Goal: Task Accomplishment & Management: Manage account settings

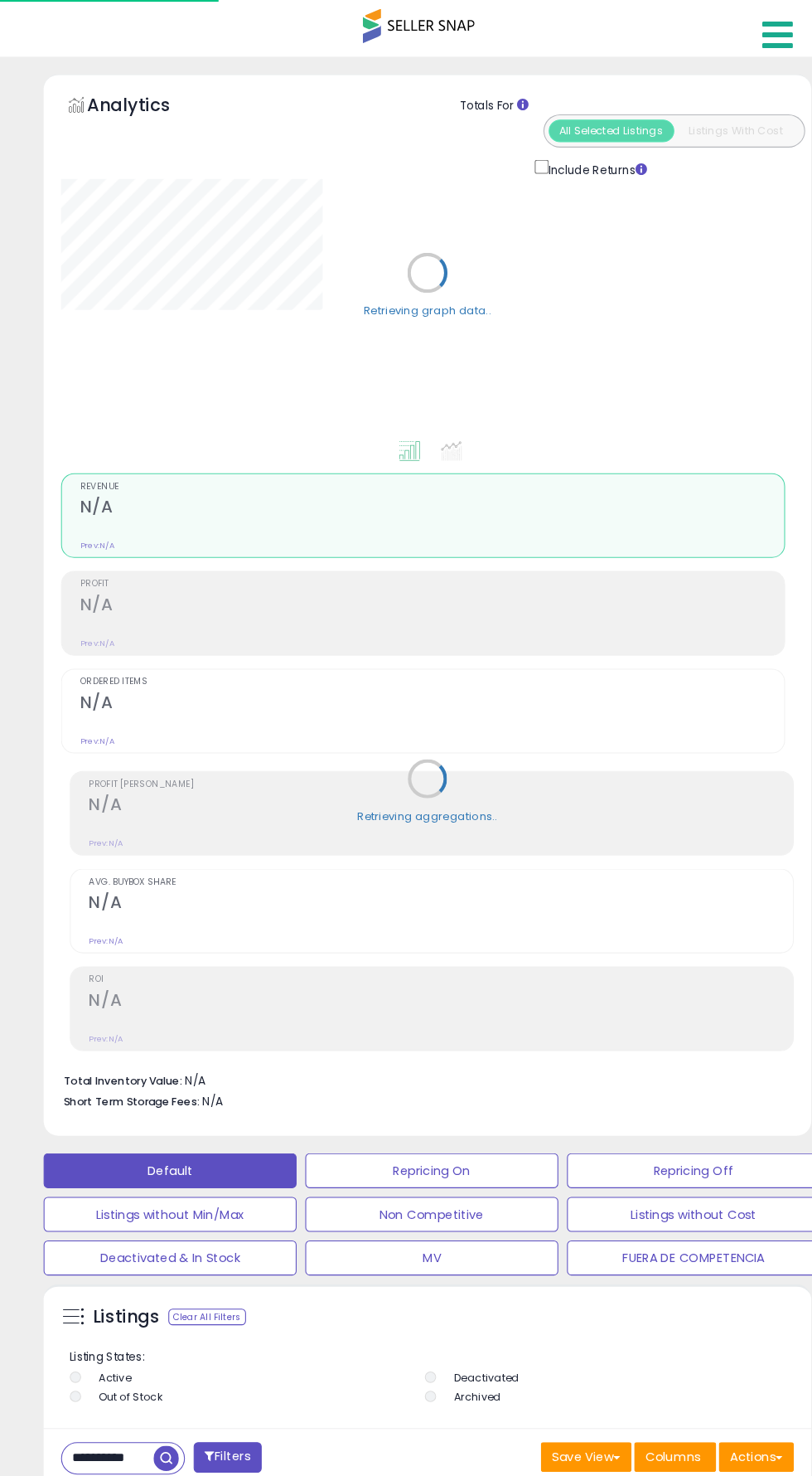
click at [735, 12] on link at bounding box center [741, 29] width 59 height 58
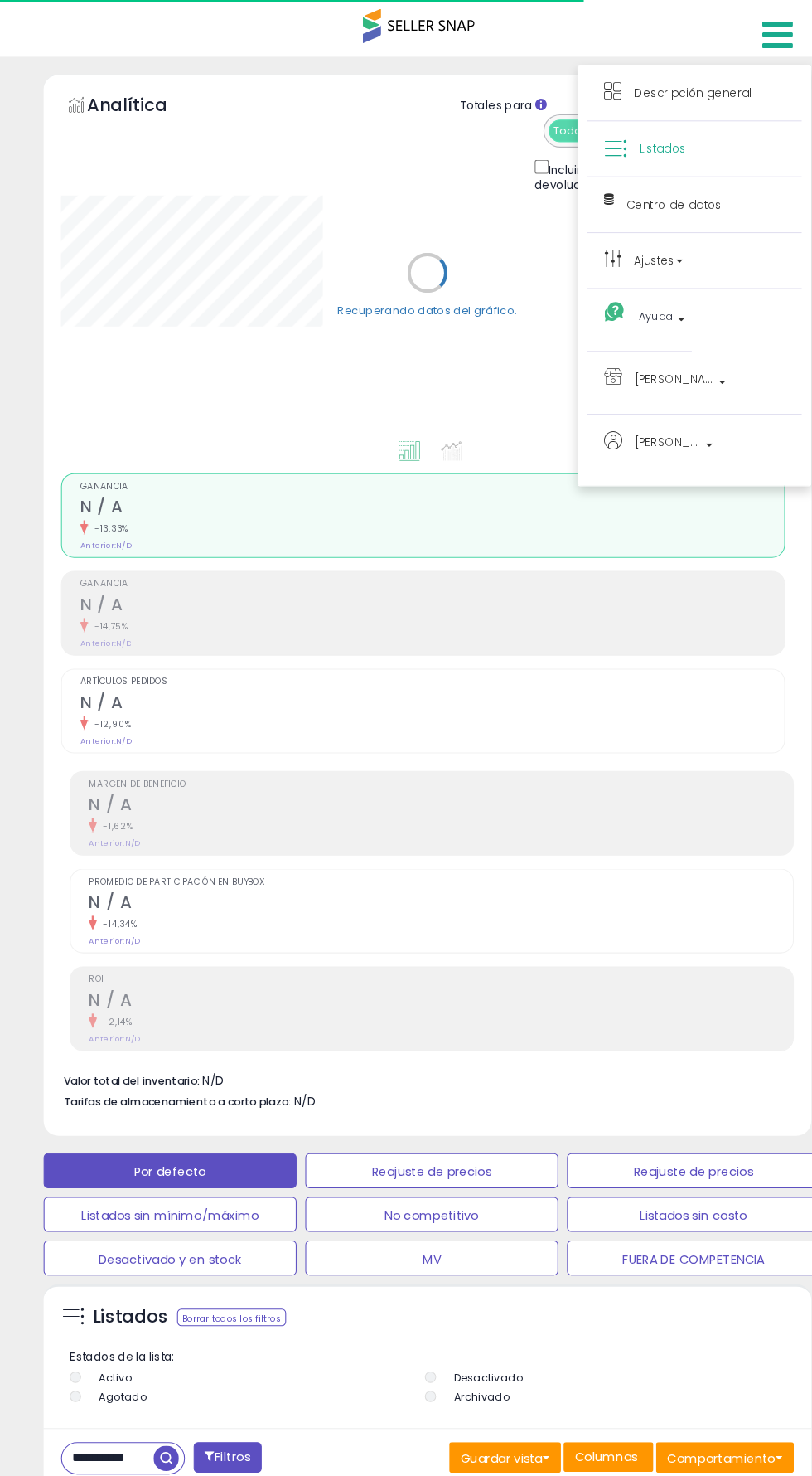
click at [669, 135] on link "Listados" at bounding box center [659, 140] width 172 height 21
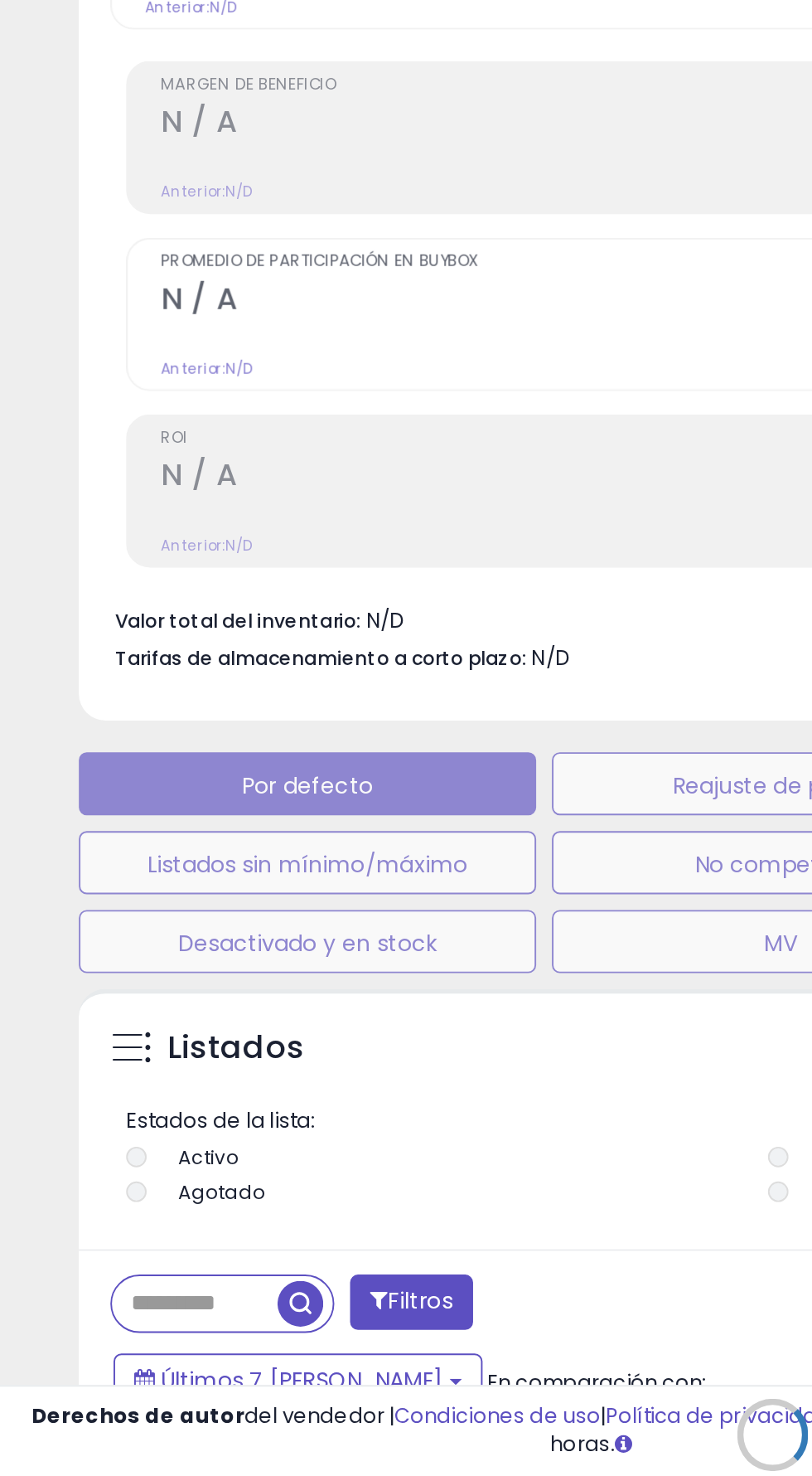
click at [99, 1387] on div "Recuperando datos de listados." at bounding box center [406, 1465] width 754 height 493
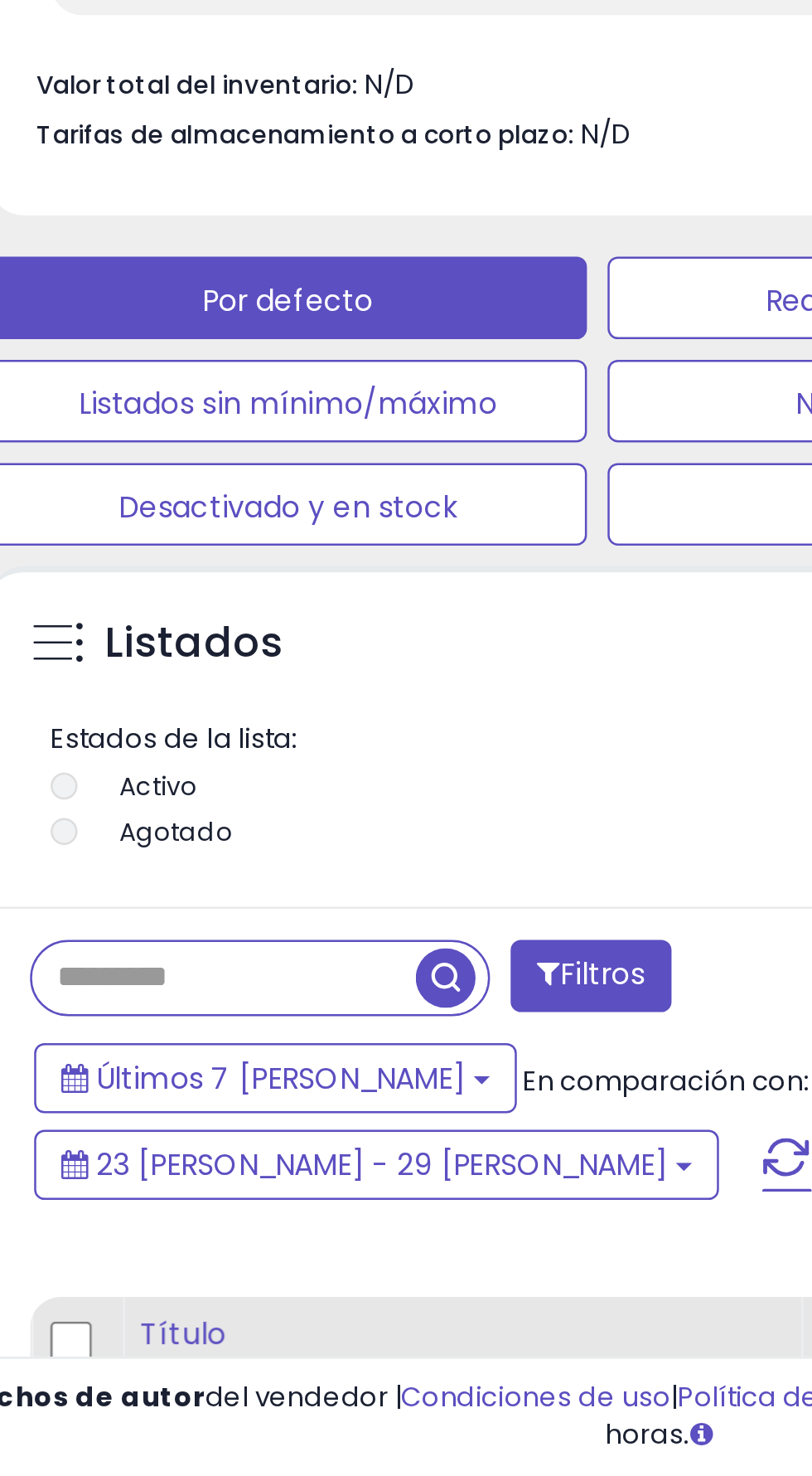
scroll to position [323, 720]
paste input "**********"
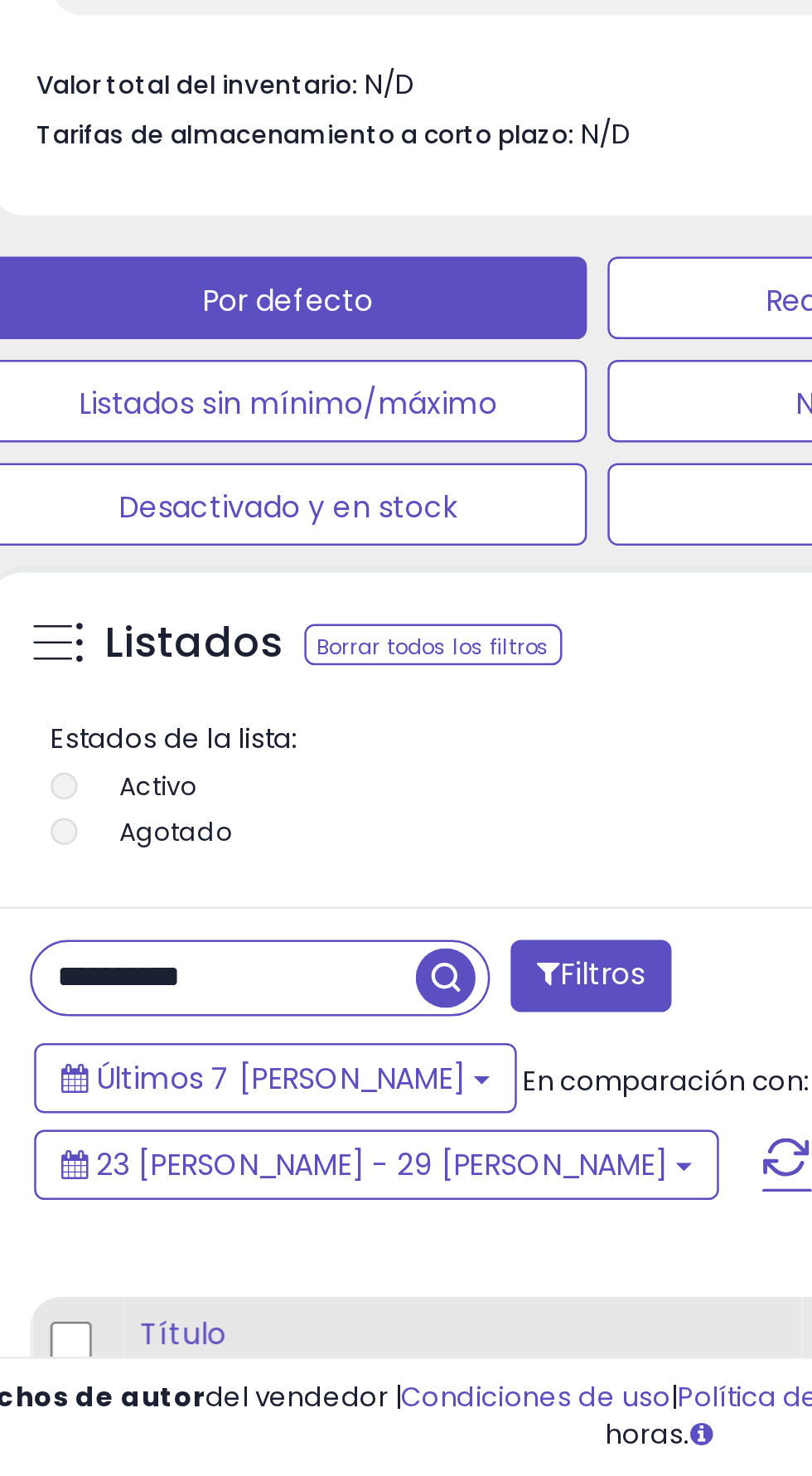
type input "**********"
click at [225, 1277] on span "button" at bounding box center [225, 1275] width 24 height 24
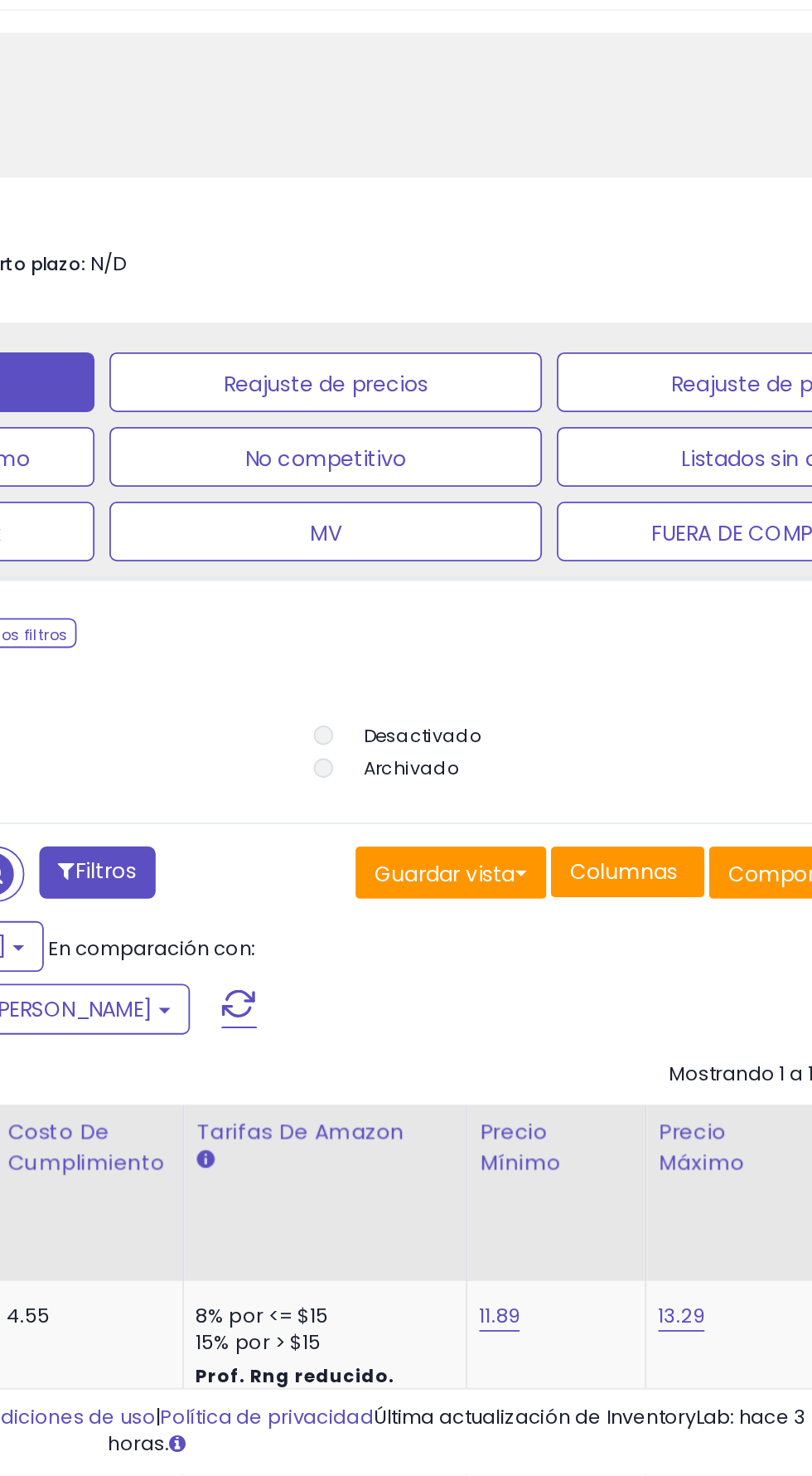
scroll to position [243, 0]
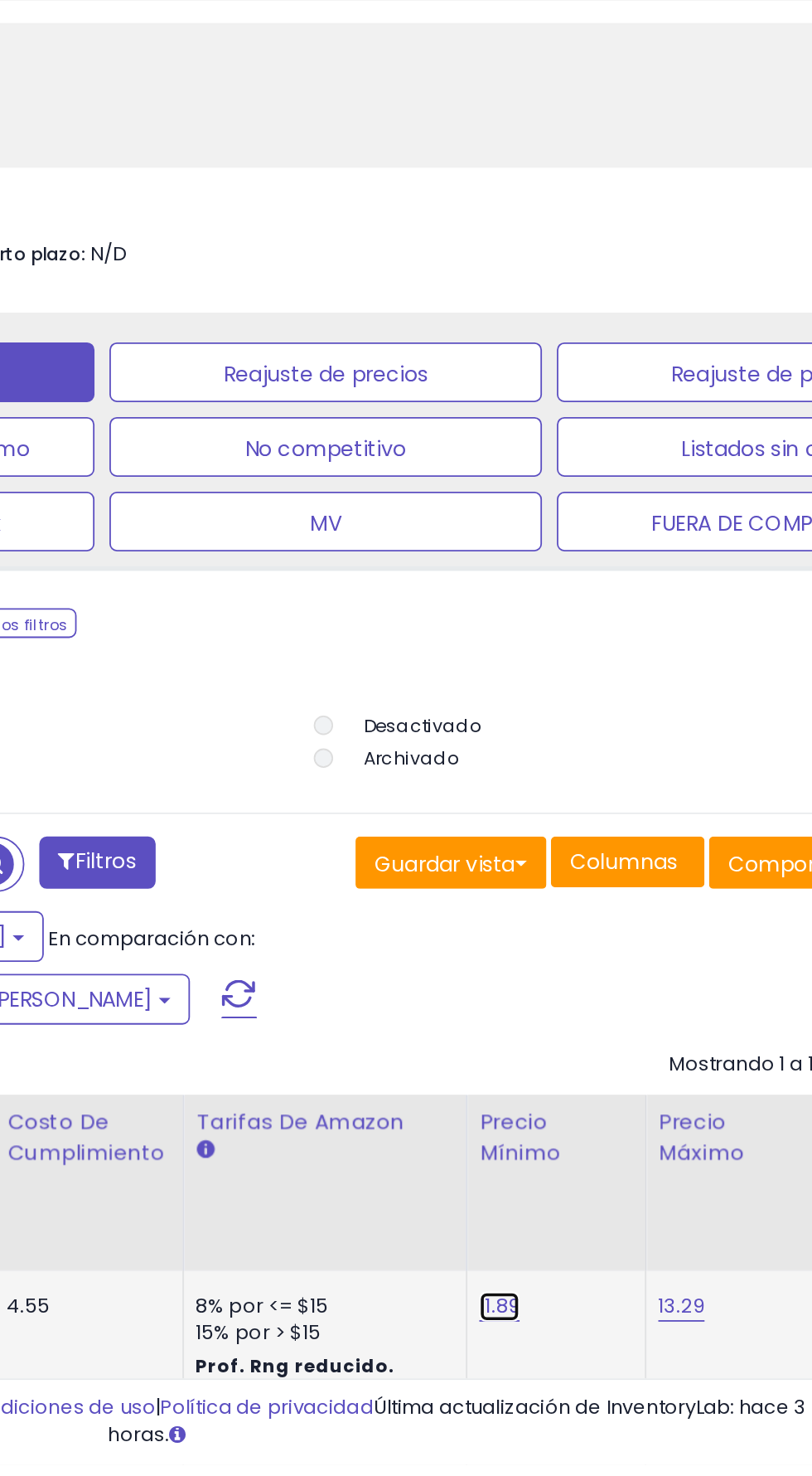
click at [496, 1380] on font "11.89" at bounding box center [508, 1387] width 23 height 15
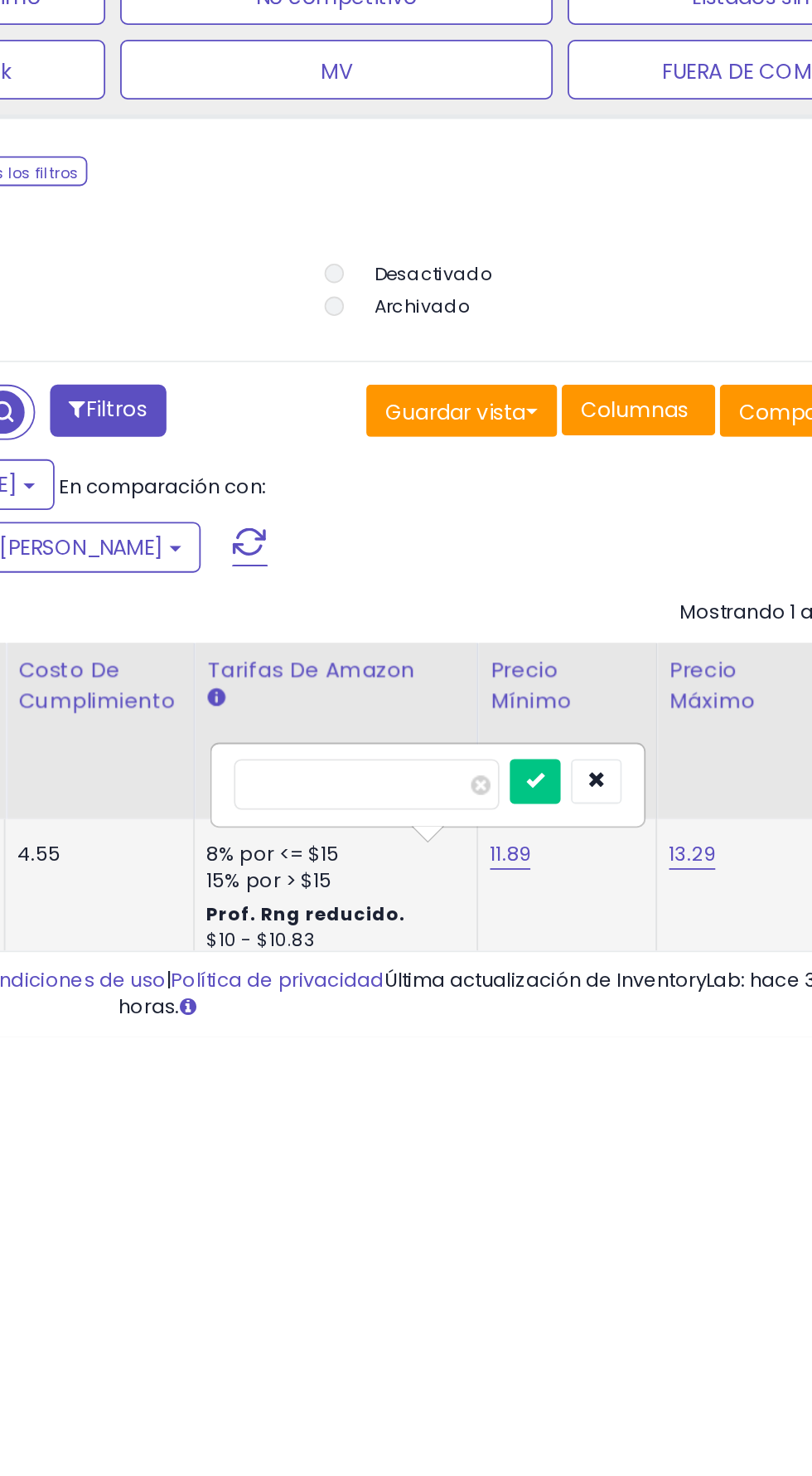
scroll to position [283, 0]
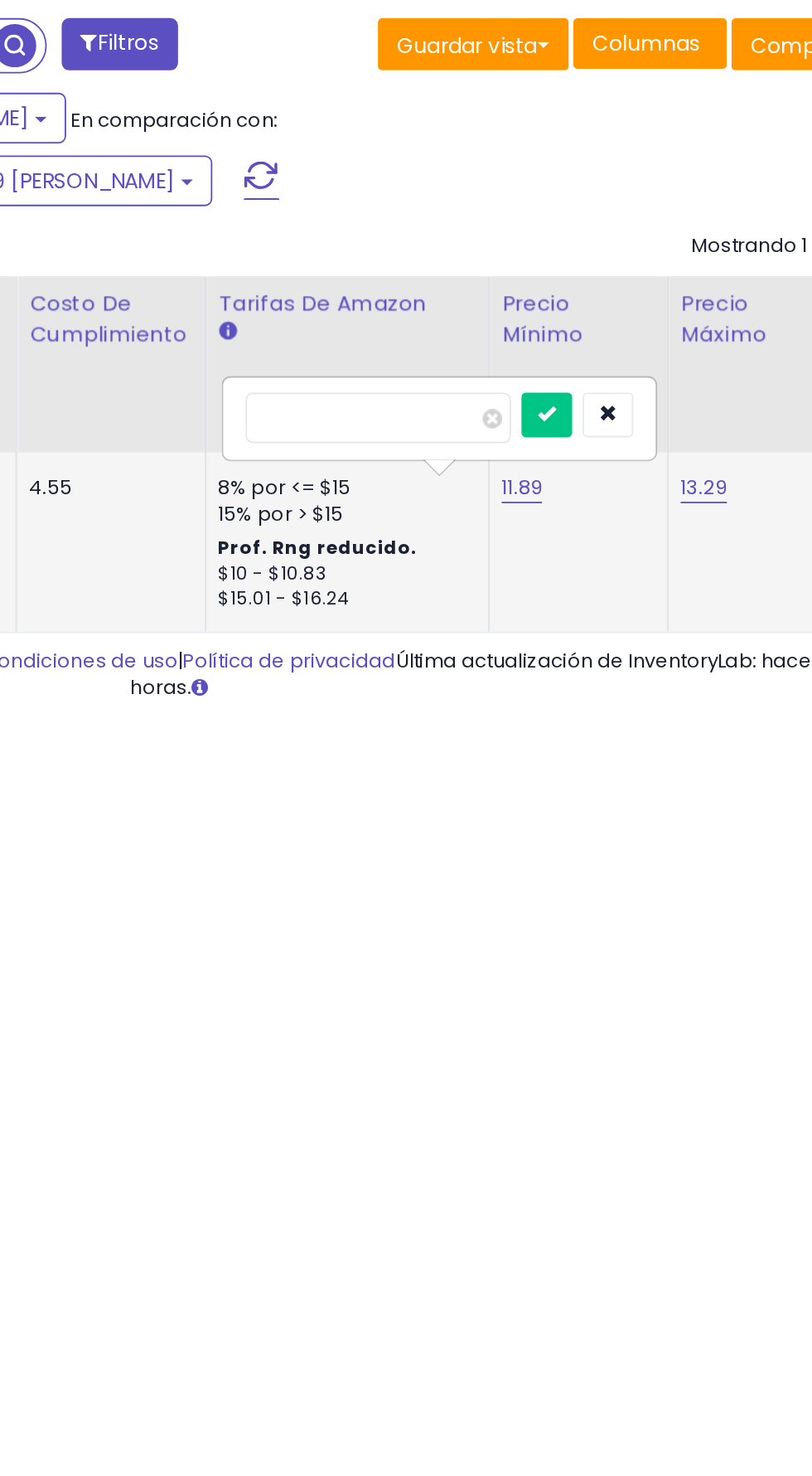
type input "*****"
click at [526, 1301] on icon "submit" at bounding box center [520, 1306] width 10 height 10
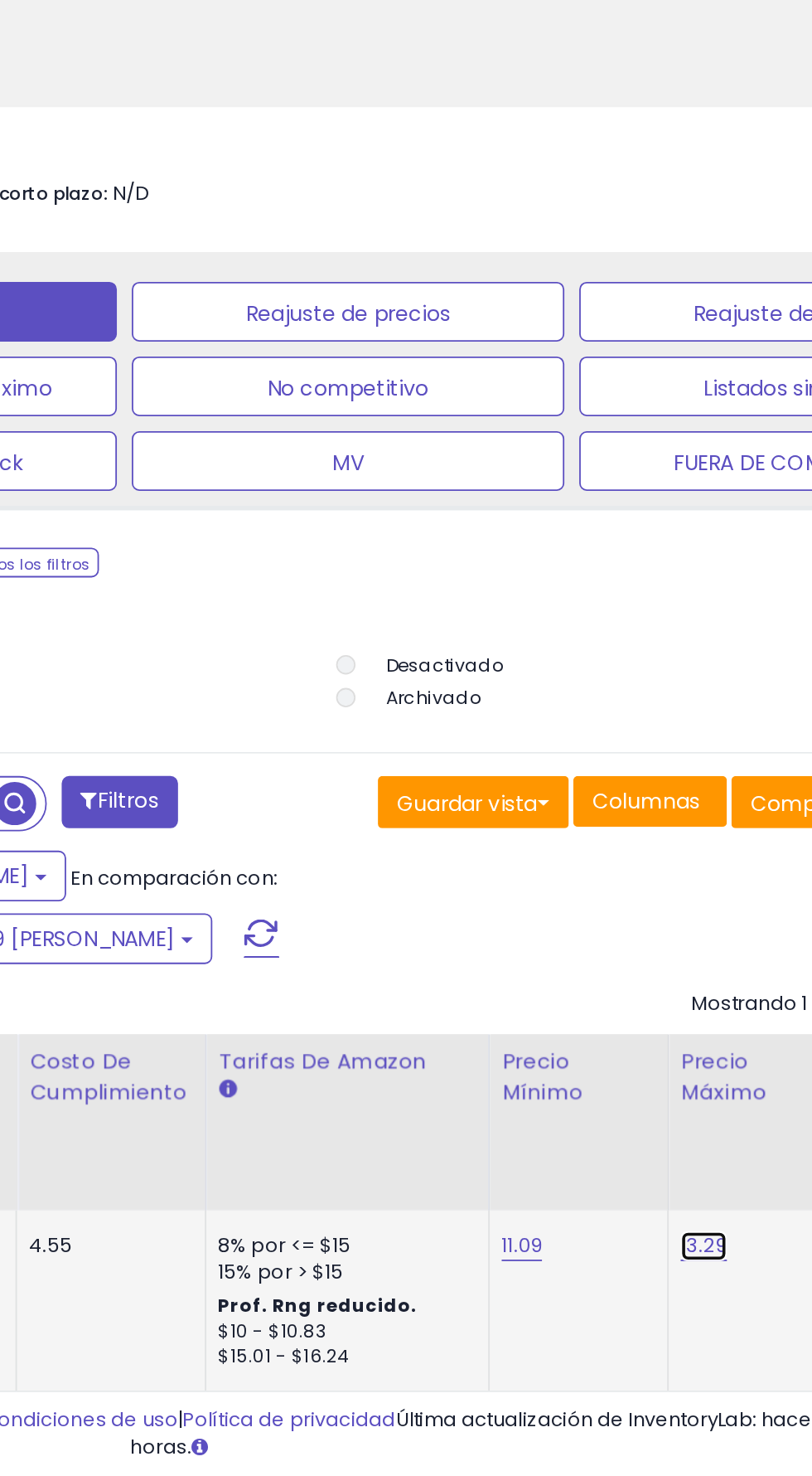
click at [595, 1339] on font "13.29" at bounding box center [608, 1346] width 26 height 15
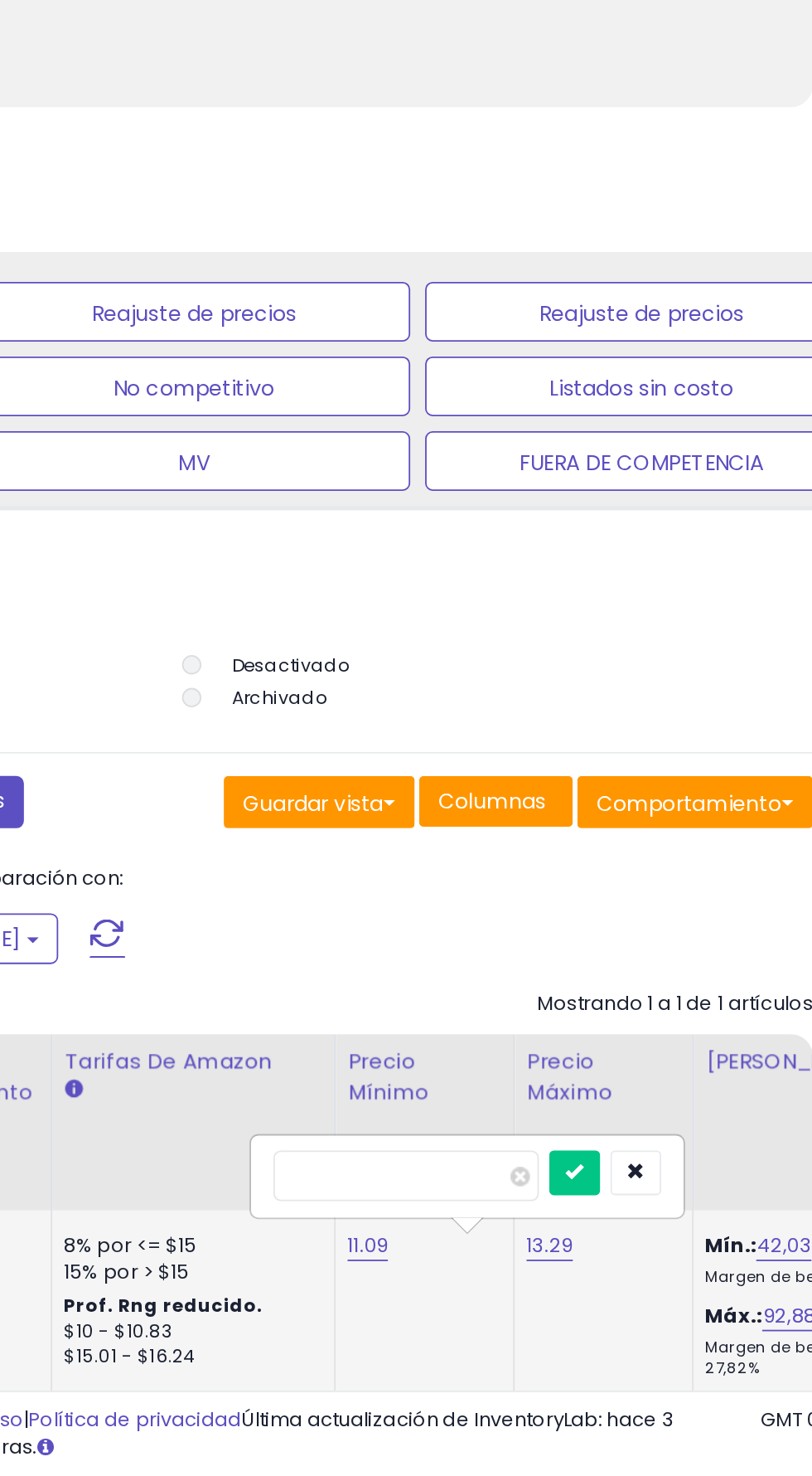
scroll to position [0, 507]
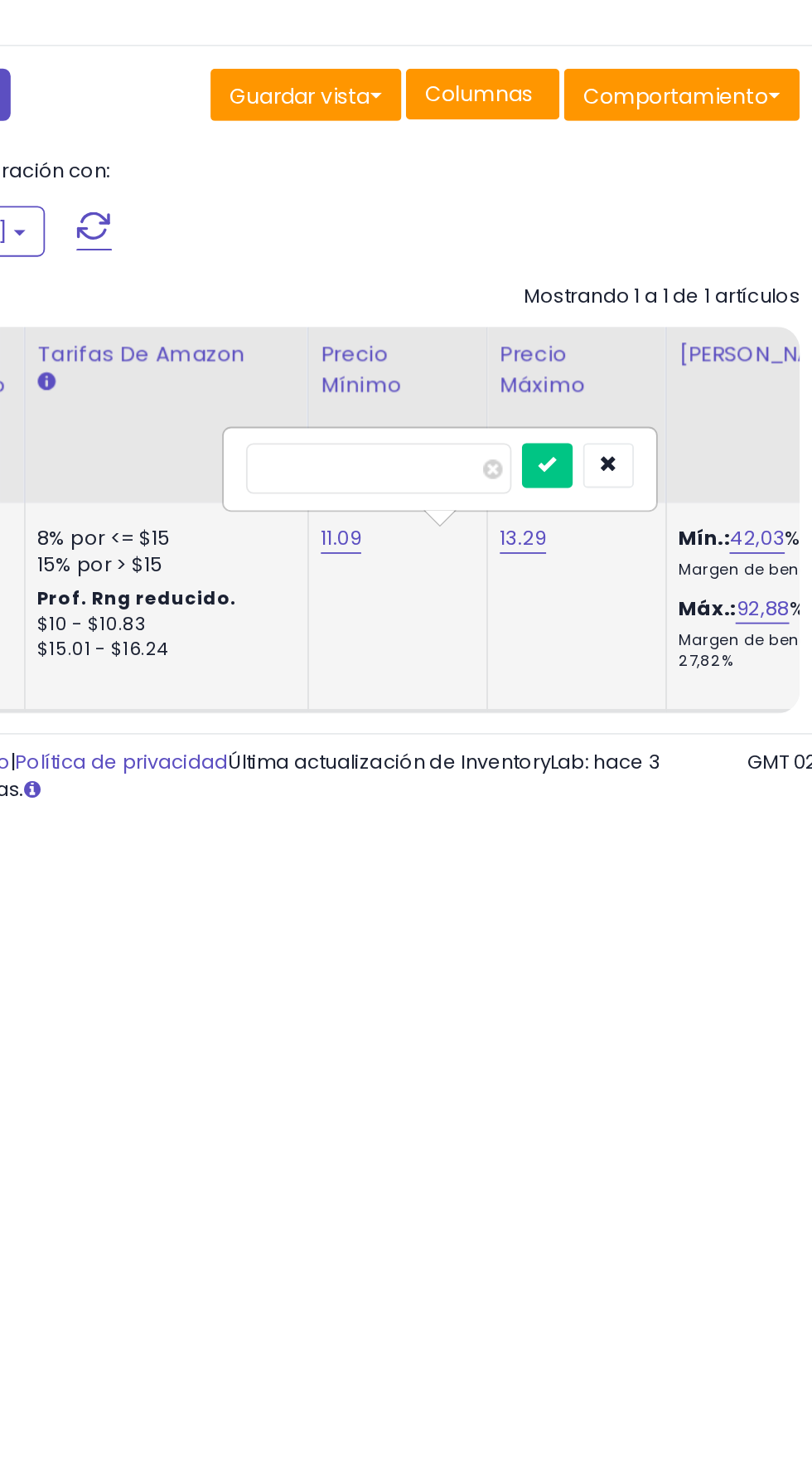
type input "*****"
click at [619, 1273] on icon "submit" at bounding box center [614, 1278] width 10 height 10
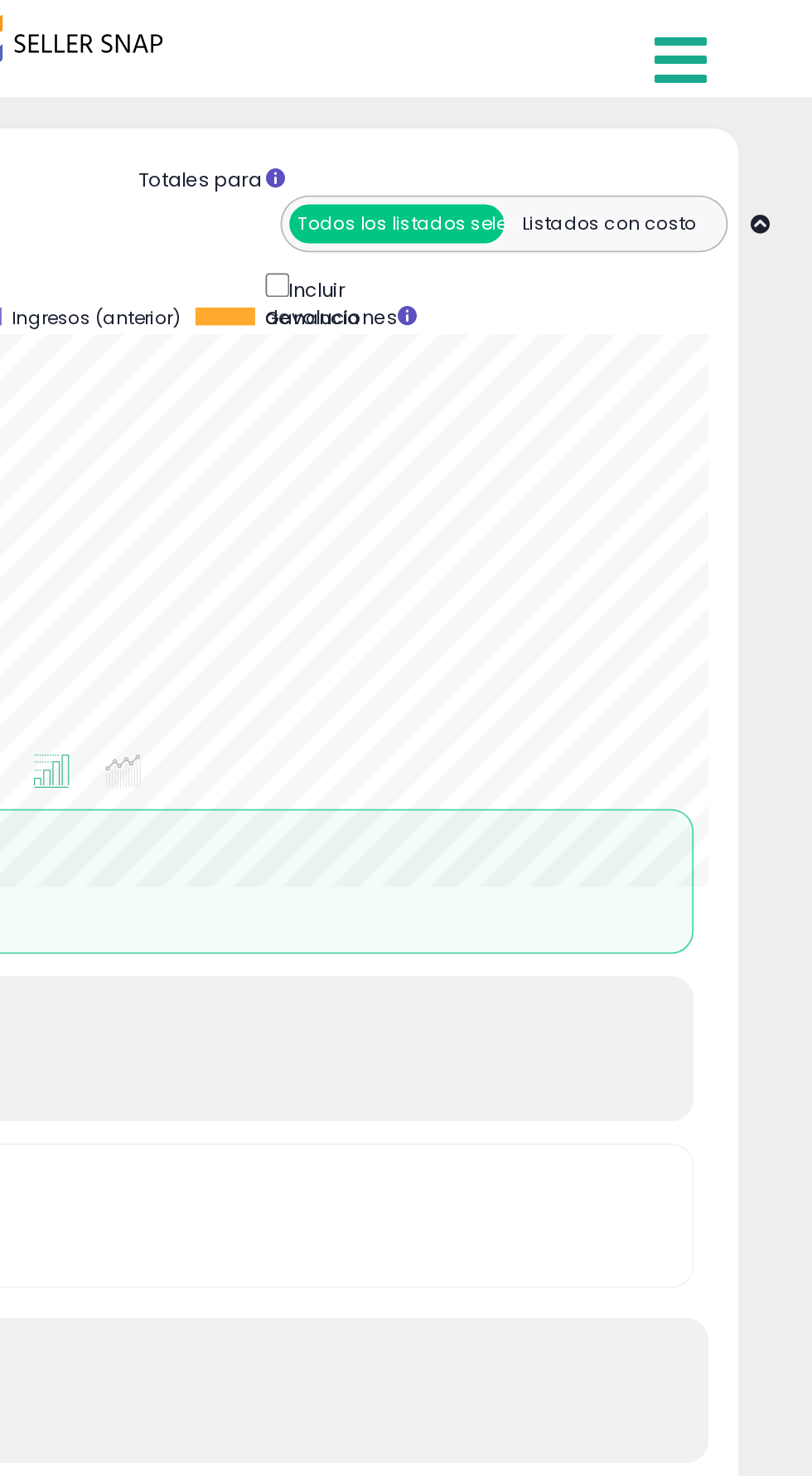
click at [736, 30] on icon at bounding box center [739, 32] width 29 height 33
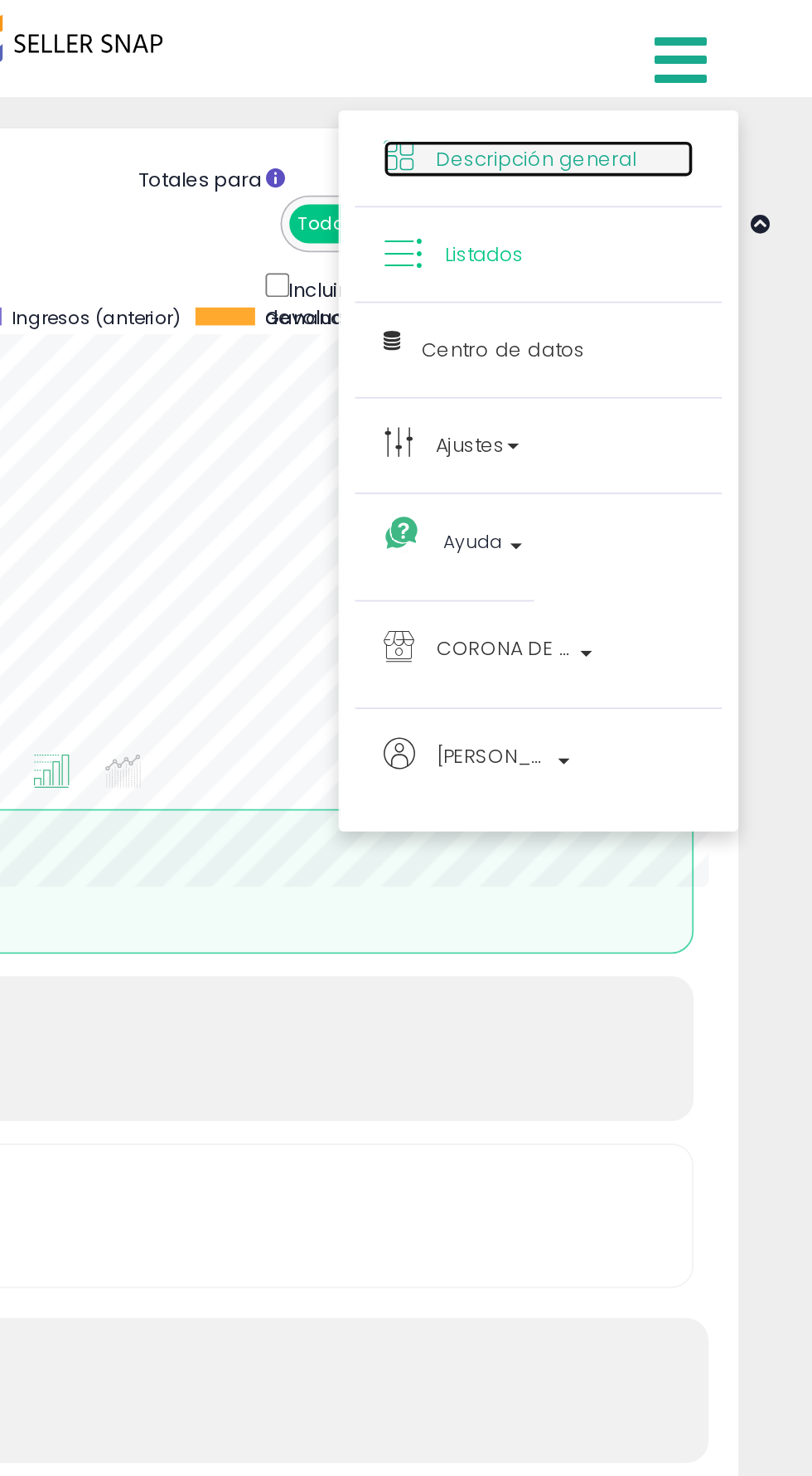
click at [627, 86] on font "Descripción general" at bounding box center [658, 87] width 112 height 15
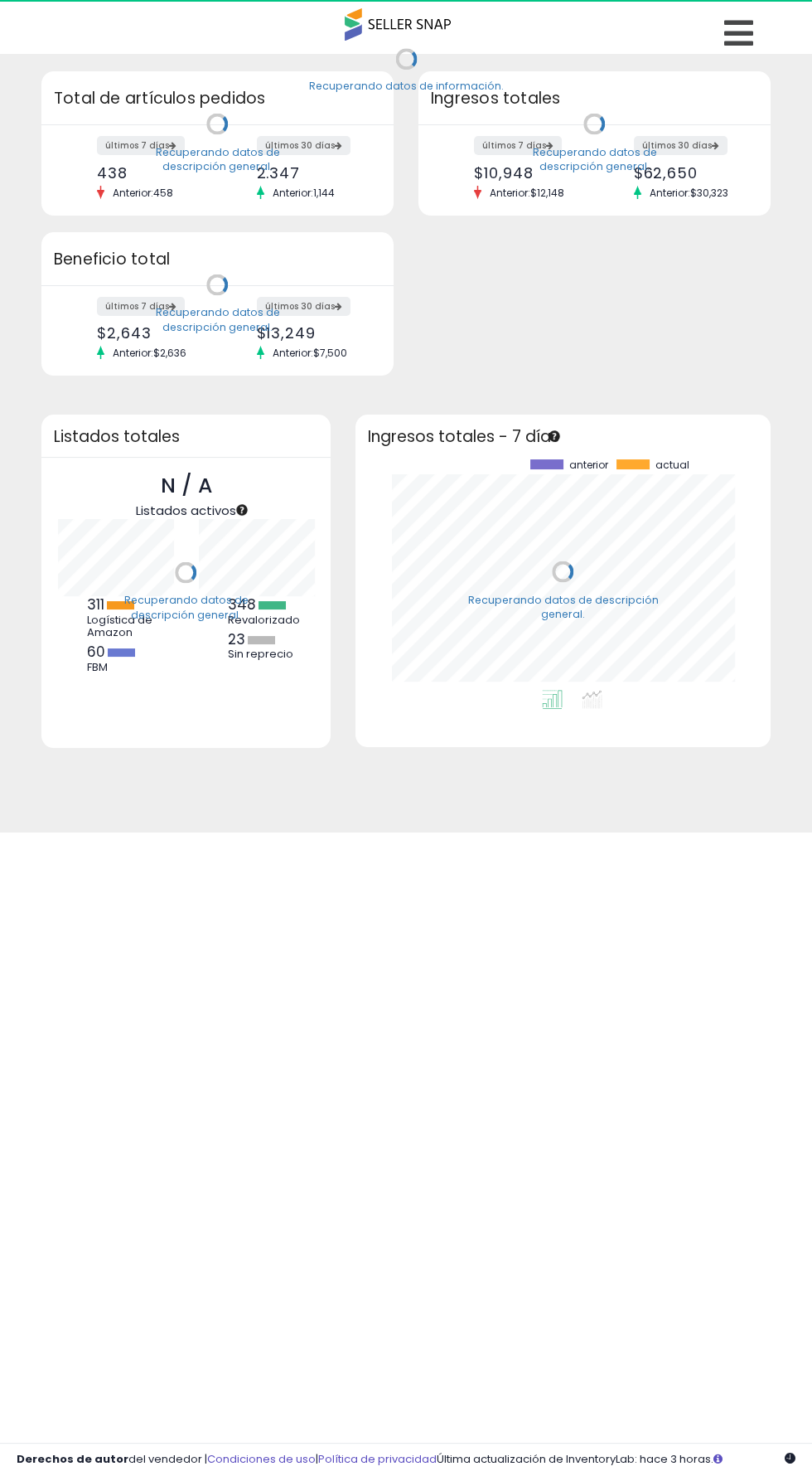
scroll to position [231, 381]
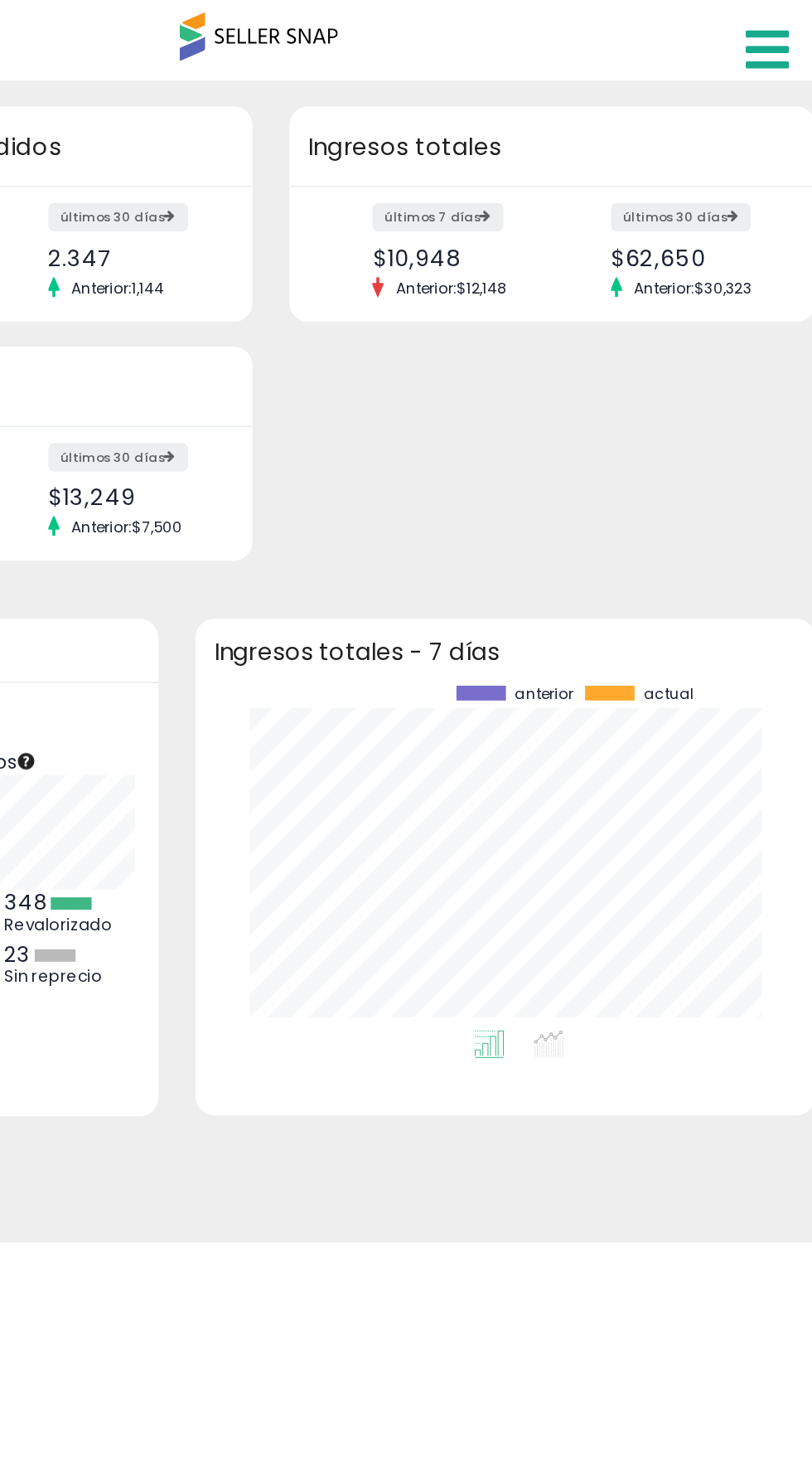
click at [736, 18] on icon at bounding box center [739, 32] width 29 height 33
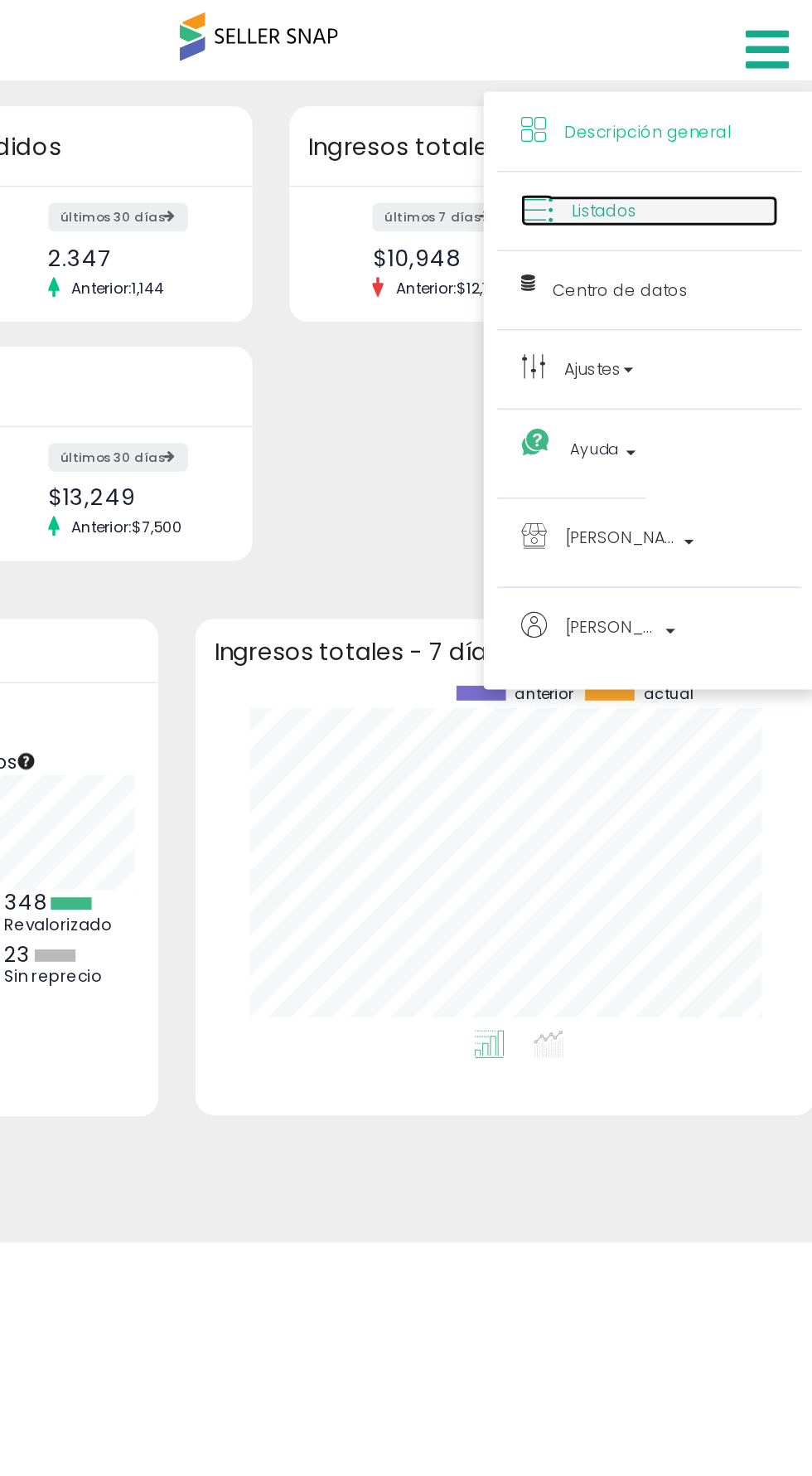
click at [690, 143] on link "Listados" at bounding box center [659, 140] width 172 height 21
